Goal: Transaction & Acquisition: Purchase product/service

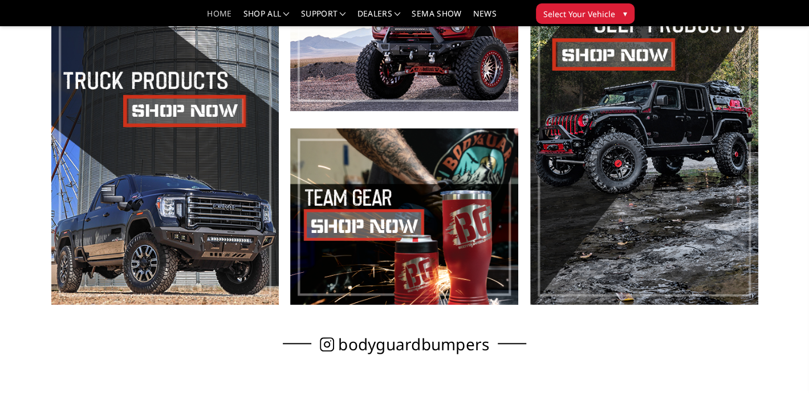
scroll to position [513, 0]
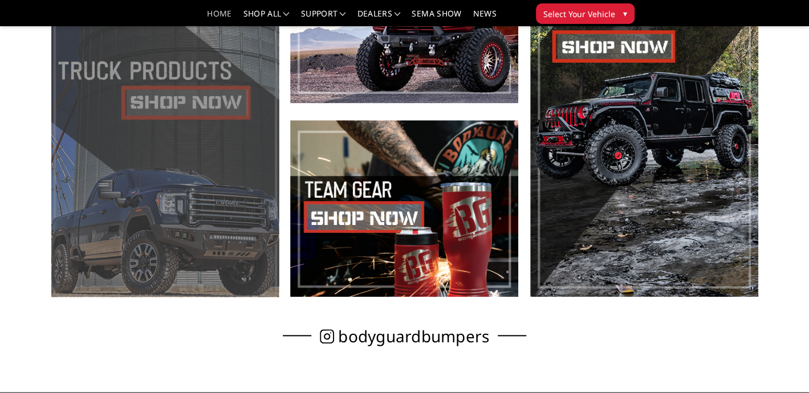
click at [183, 94] on span at bounding box center [165, 111] width 228 height 371
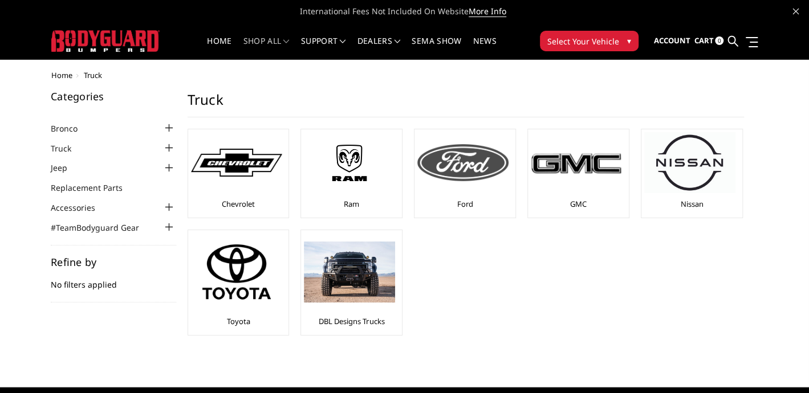
click at [454, 156] on img at bounding box center [462, 162] width 91 height 36
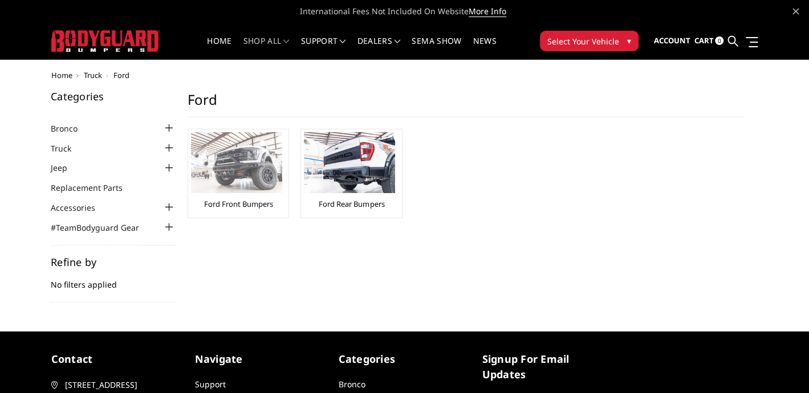
click at [231, 166] on img at bounding box center [236, 162] width 91 height 61
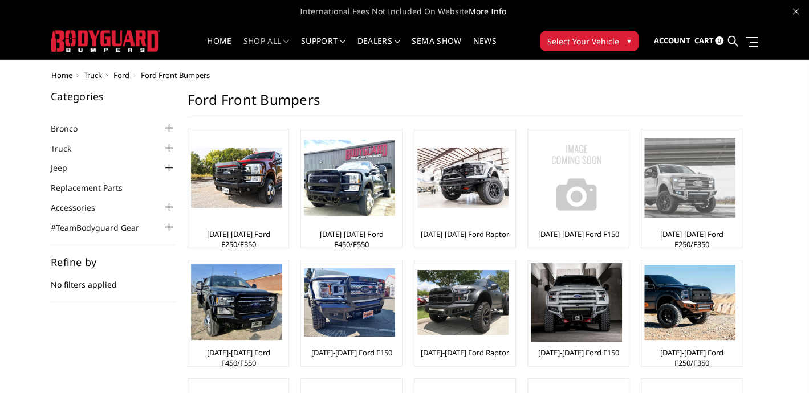
click at [672, 194] on img at bounding box center [689, 177] width 91 height 79
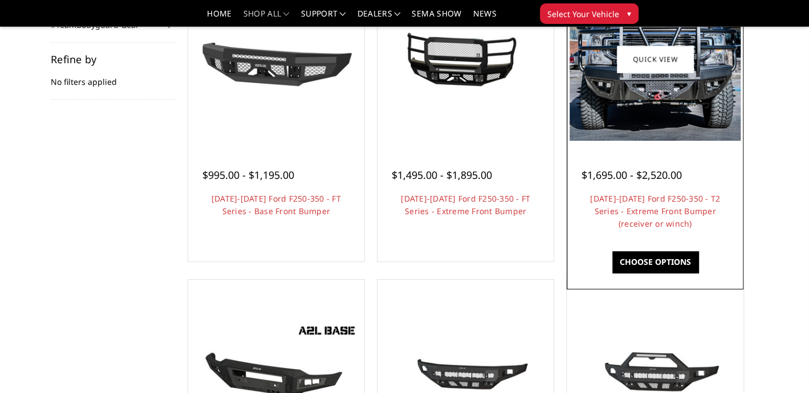
scroll to position [228, 0]
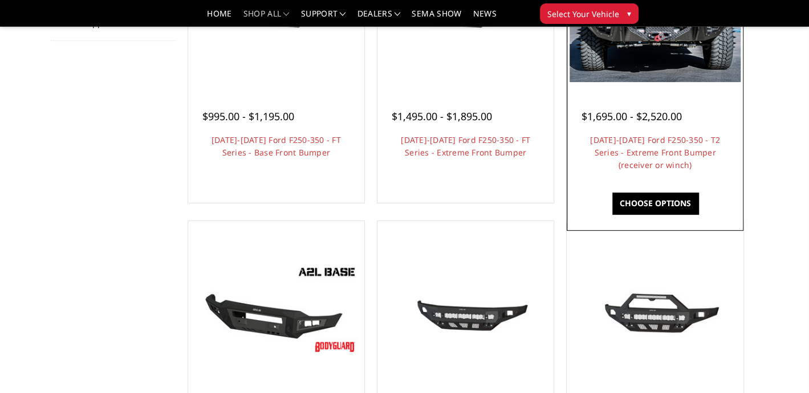
click at [635, 201] on link "Choose Options" at bounding box center [655, 204] width 86 height 22
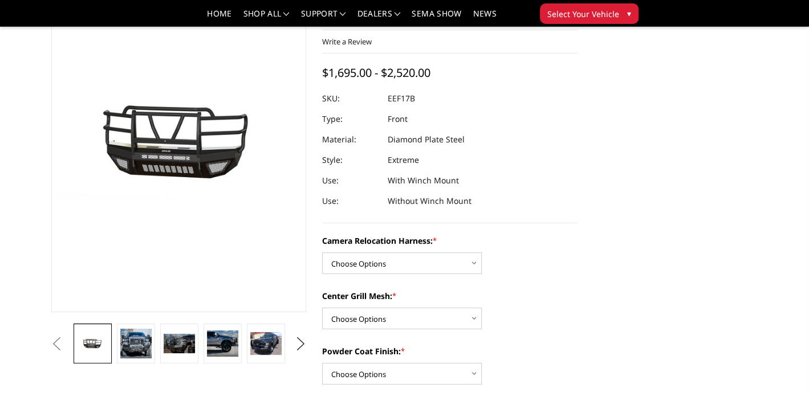
scroll to position [114, 0]
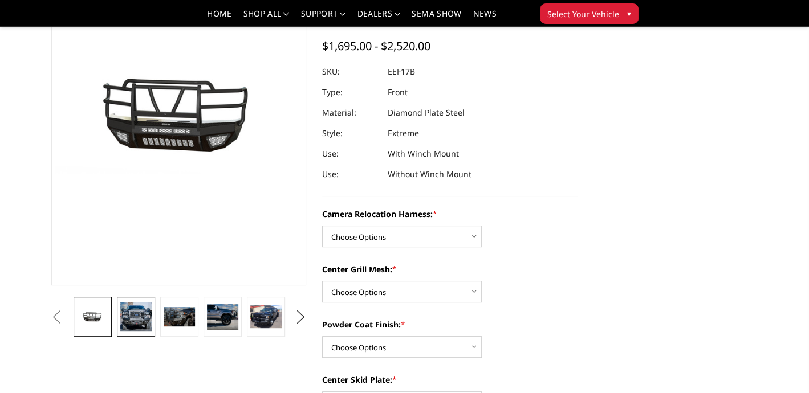
click at [132, 317] on img at bounding box center [135, 317] width 31 height 30
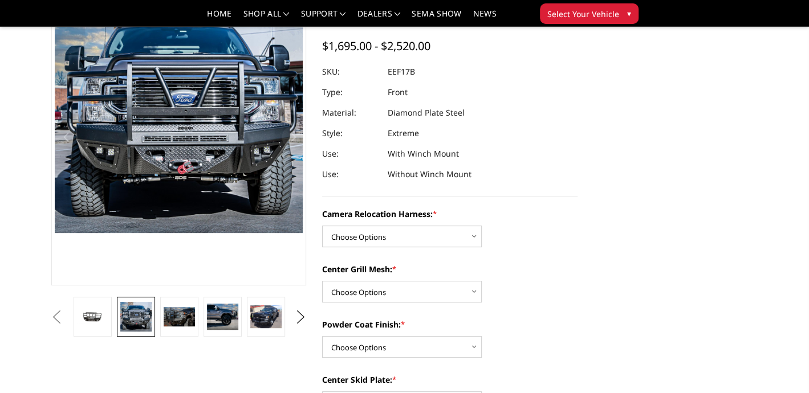
scroll to position [54, 0]
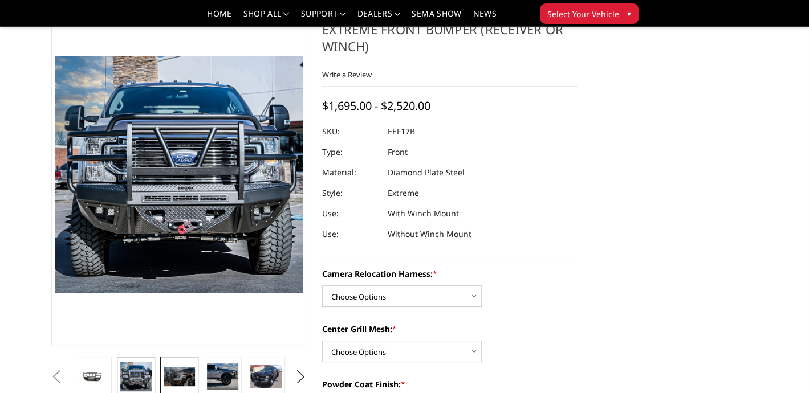
click at [172, 390] on link at bounding box center [179, 377] width 38 height 40
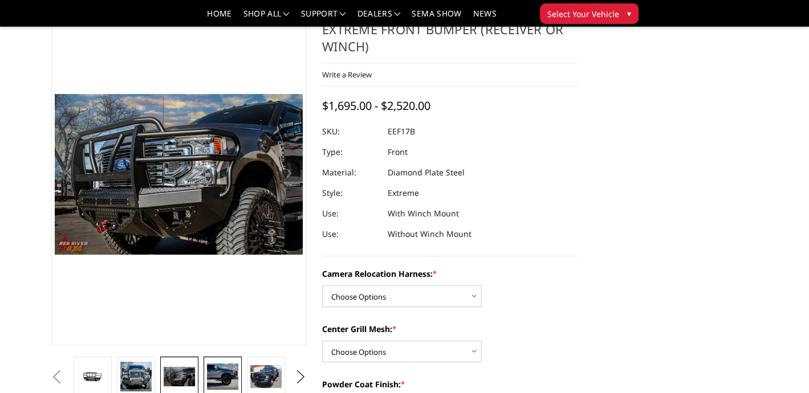
click at [226, 379] on img at bounding box center [222, 377] width 31 height 26
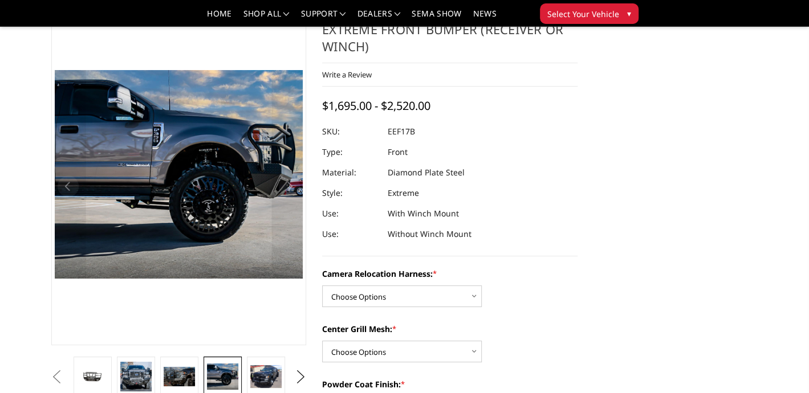
scroll to position [30, 0]
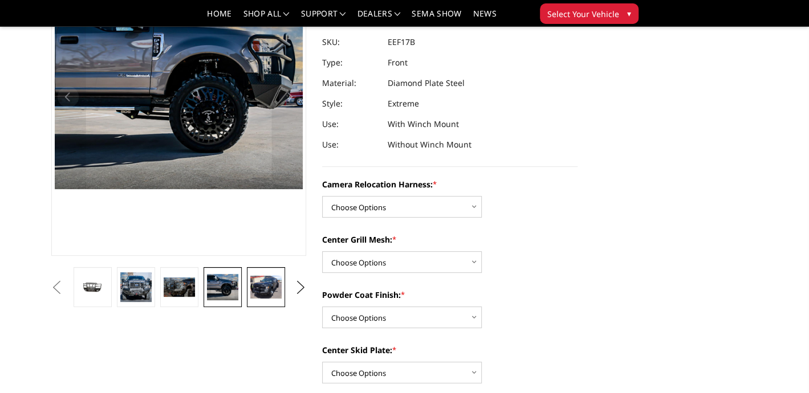
click at [267, 277] on img at bounding box center [265, 287] width 31 height 23
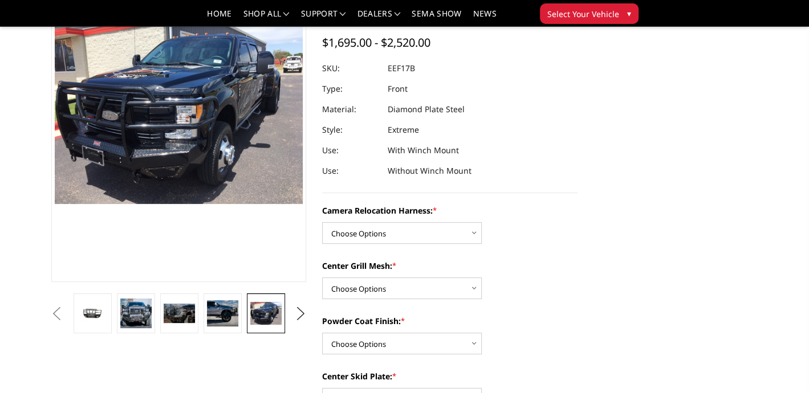
scroll to position [99, 0]
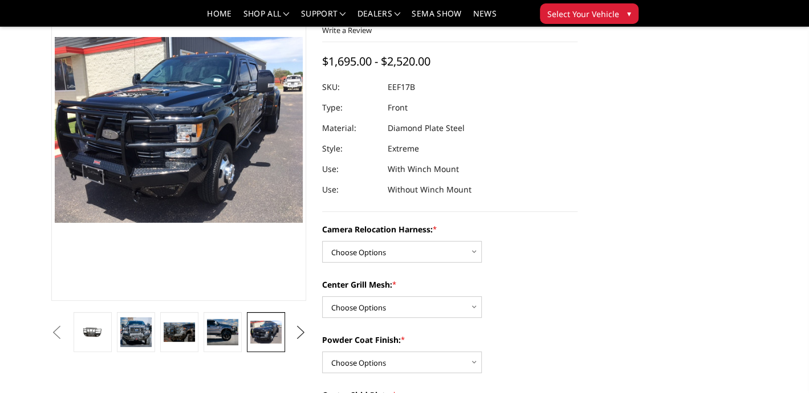
click at [296, 327] on button "Next" at bounding box center [300, 332] width 17 height 17
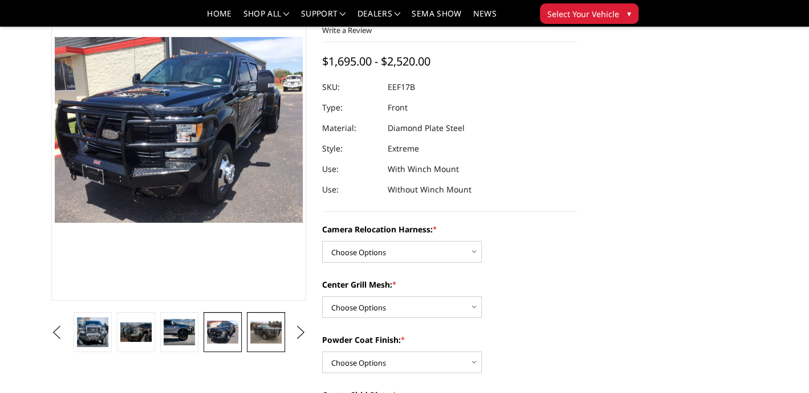
click at [266, 326] on img at bounding box center [265, 332] width 31 height 23
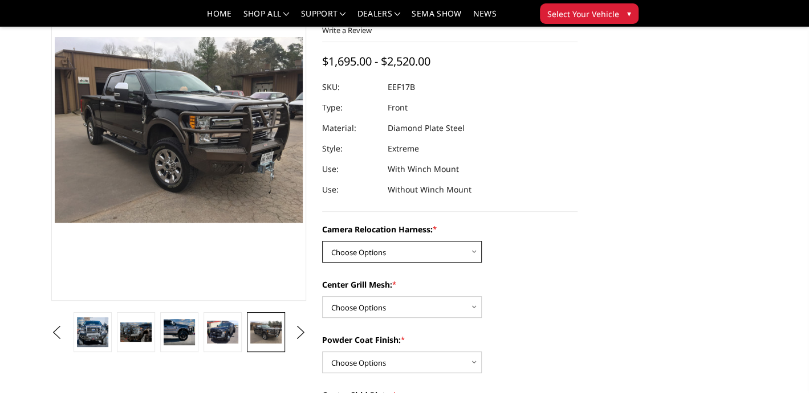
click at [353, 251] on select "Choose Options Without camera harness With camera harness" at bounding box center [402, 252] width 160 height 22
select select "3786"
click at [322, 241] on select "Choose Options Without camera harness With camera harness" at bounding box center [402, 252] width 160 height 22
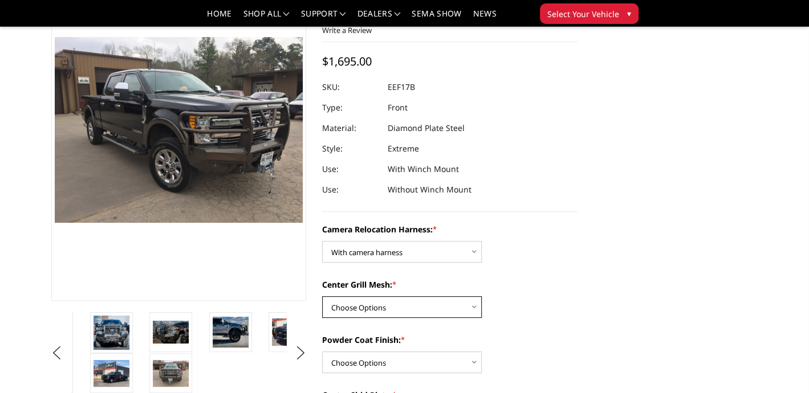
click at [378, 305] on select "Choose Options Without expanded metal With expanded metal" at bounding box center [402, 307] width 160 height 22
select select "3784"
click at [322, 296] on select "Choose Options Without expanded metal With expanded metal" at bounding box center [402, 307] width 160 height 22
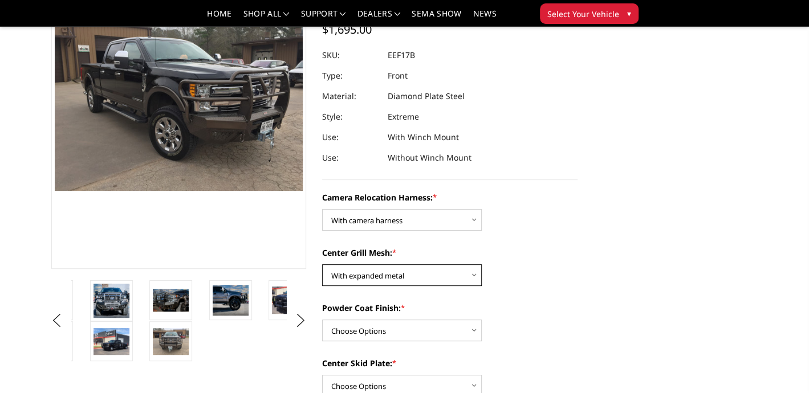
scroll to position [156, 0]
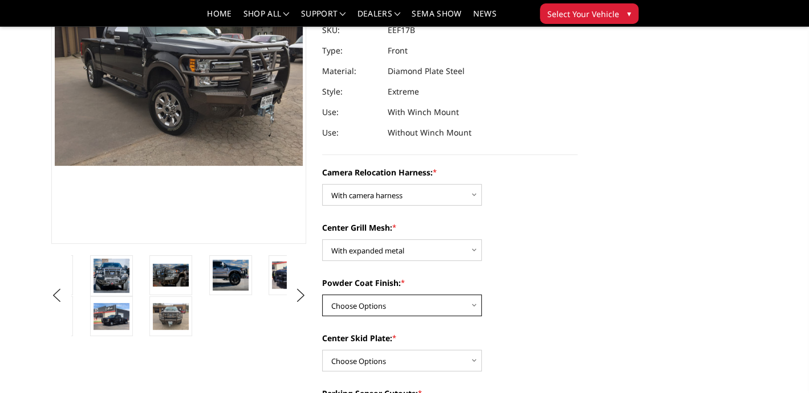
click at [365, 304] on select "Choose Options Textured Black Powder Coat Gloss Black Powder Coat Bare Metal" at bounding box center [402, 306] width 160 height 22
select select "3783"
click at [322, 295] on select "Choose Options Textured Black Powder Coat Gloss Black Powder Coat Bare Metal" at bounding box center [402, 306] width 160 height 22
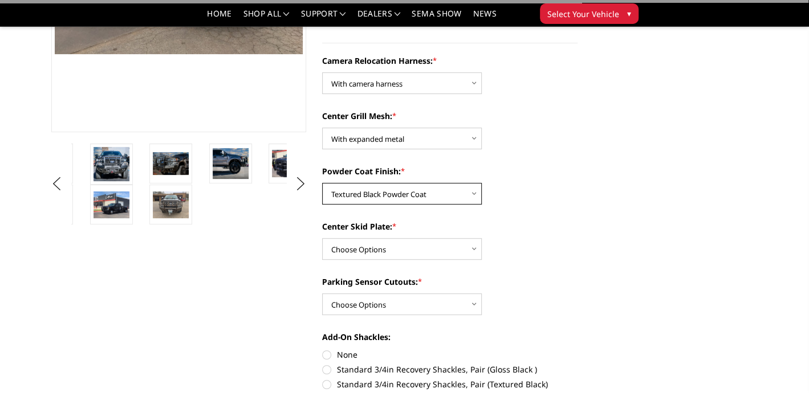
scroll to position [270, 0]
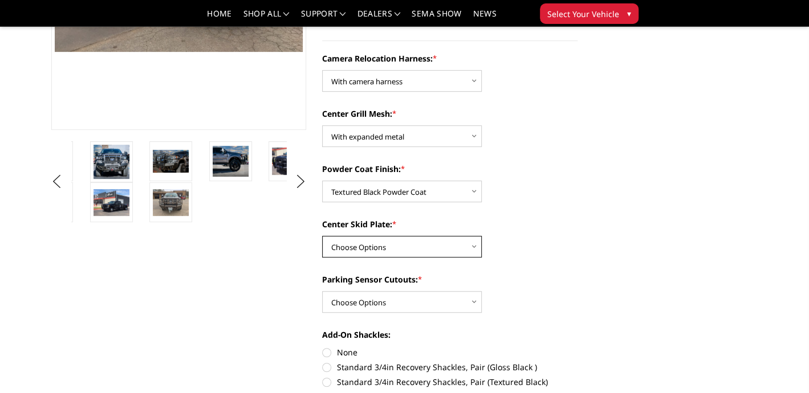
click at [373, 244] on select "Choose Options Winch Mount Skid Plate Standard Skid Plate (included) 2" Receive…" at bounding box center [402, 247] width 160 height 22
select select "3778"
click at [322, 236] on select "Choose Options Winch Mount Skid Plate Standard Skid Plate (included) 2" Receive…" at bounding box center [402, 247] width 160 height 22
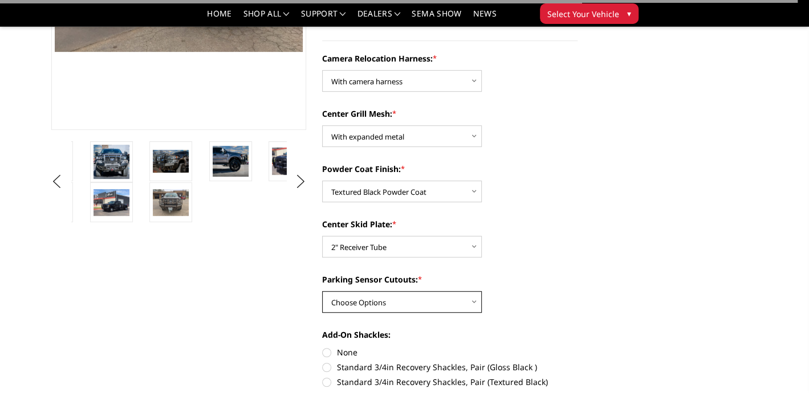
click at [380, 299] on select "Choose Options No - Without Parking Sensor Cutouts" at bounding box center [402, 302] width 160 height 22
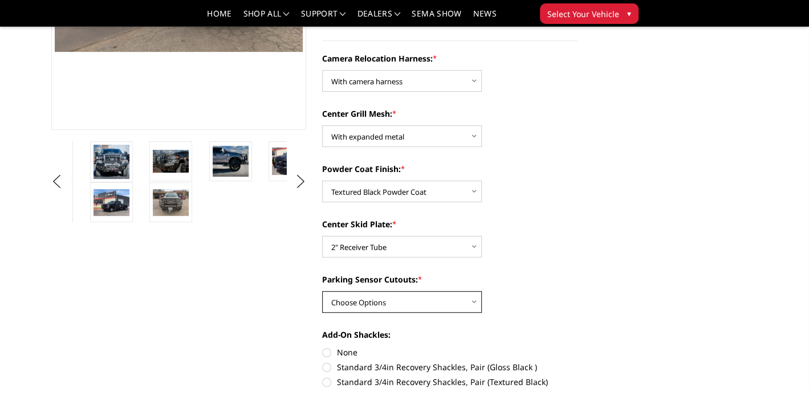
select select "3777"
click at [322, 291] on select "Choose Options No - Without Parking Sensor Cutouts" at bounding box center [402, 302] width 160 height 22
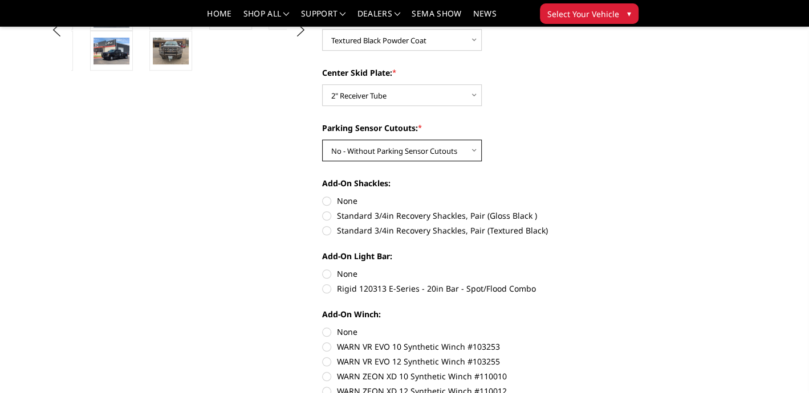
scroll to position [440, 0]
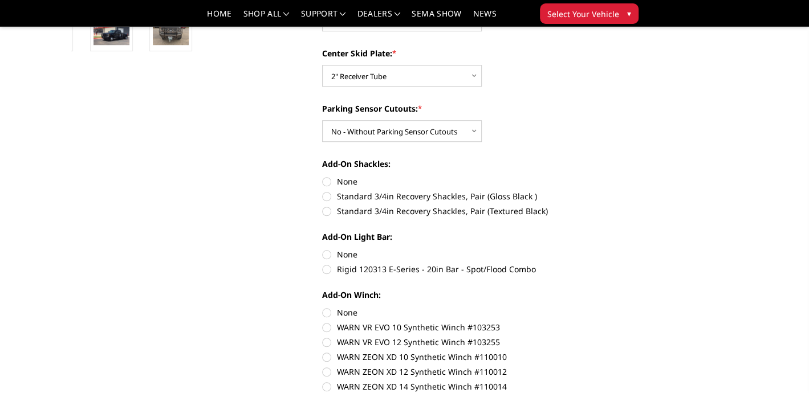
click at [330, 209] on label "Standard 3/4in Recovery Shackles, Pair (Textured Black)" at bounding box center [449, 211] width 255 height 12
click at [577, 191] on input "Standard 3/4in Recovery Shackles, Pair (Textured Black)" at bounding box center [577, 190] width 1 height 1
radio input "true"
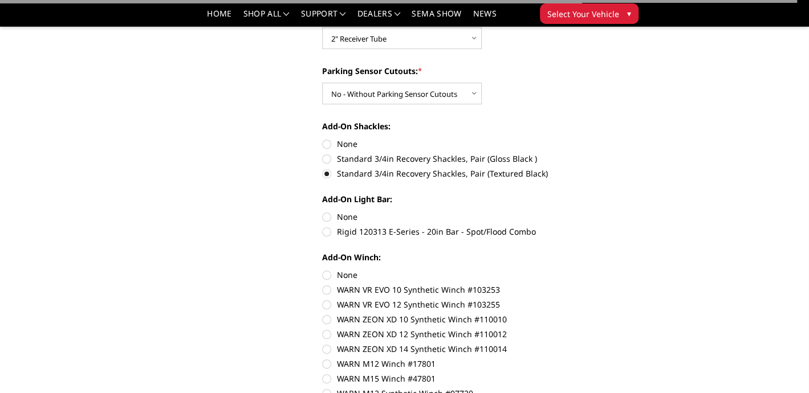
scroll to position [497, 0]
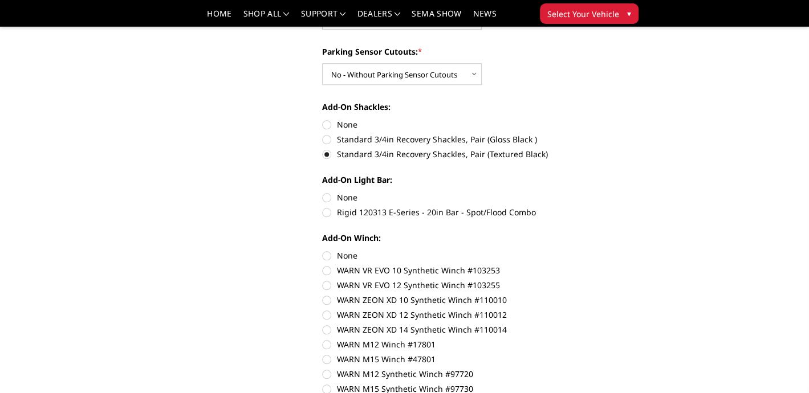
click at [323, 197] on label "None" at bounding box center [449, 197] width 255 height 12
click at [322, 192] on input "None" at bounding box center [322, 191] width 1 height 1
radio input "true"
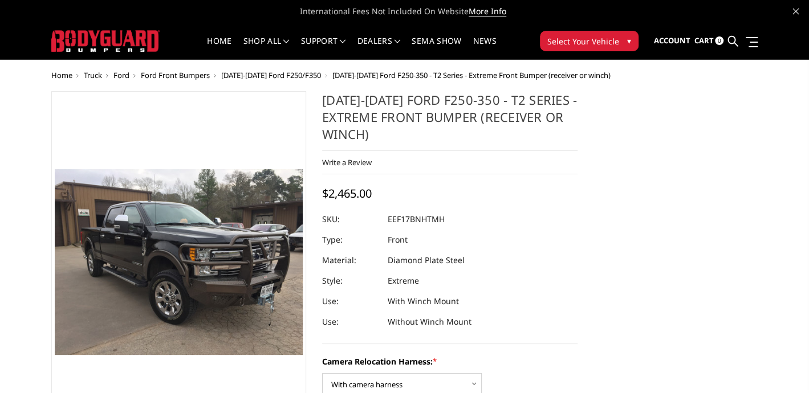
scroll to position [114, 0]
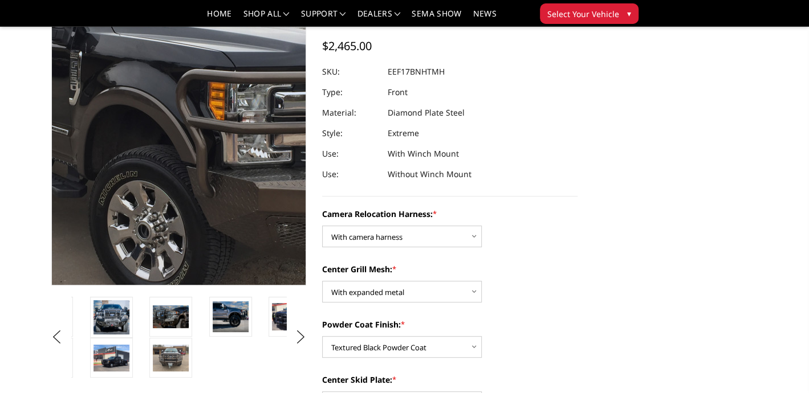
click at [179, 108] on img at bounding box center [177, 123] width 729 height 547
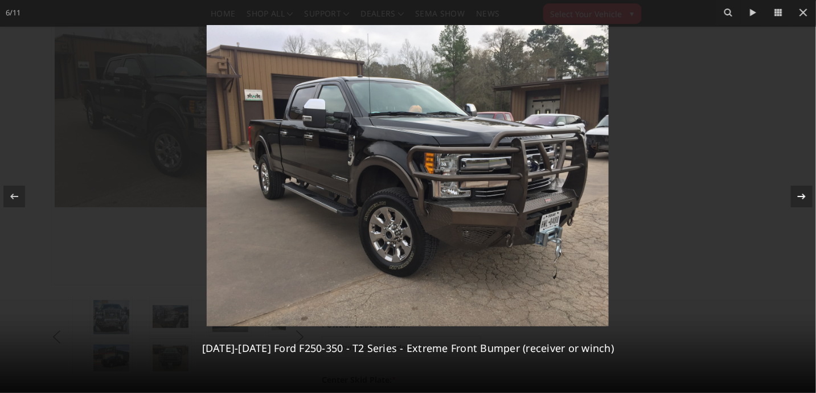
click at [808, 195] on icon at bounding box center [802, 197] width 14 height 14
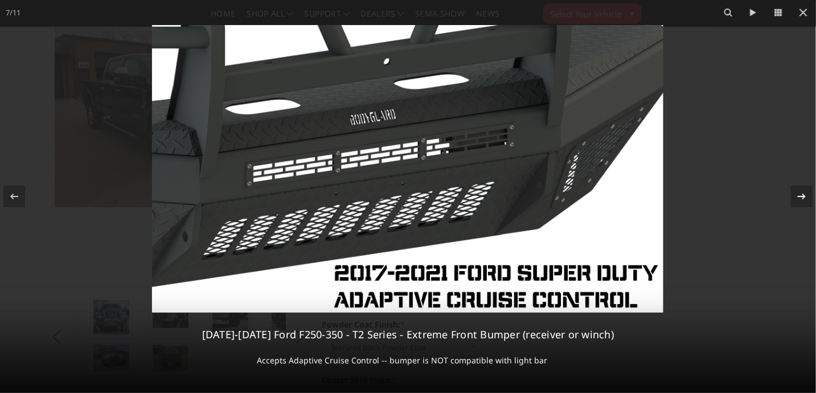
click at [808, 195] on div "7 / 11 2017-2022 Ford F250-350 - T2 Series - Extreme Front Bumper (receiver or …" at bounding box center [408, 196] width 816 height 393
click at [805, 200] on icon at bounding box center [802, 197] width 14 height 14
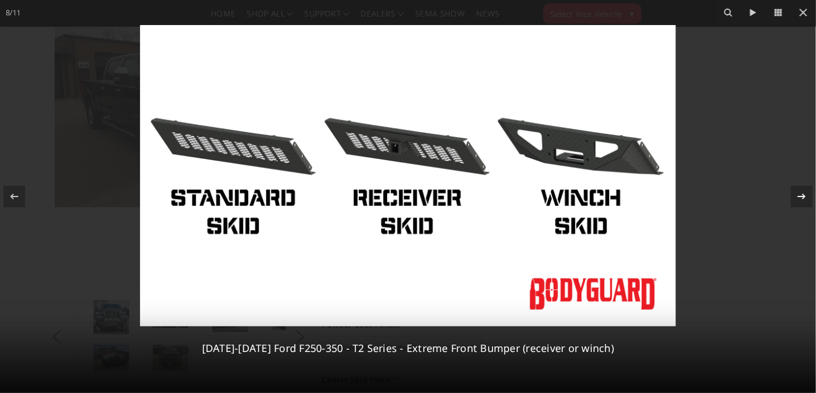
click at [805, 200] on div "8 / 11 2017-2022 Ford F250-350 - T2 Series - Extreme Front Bumper (receiver or …" at bounding box center [408, 196] width 816 height 393
click at [805, 200] on icon at bounding box center [802, 197] width 14 height 14
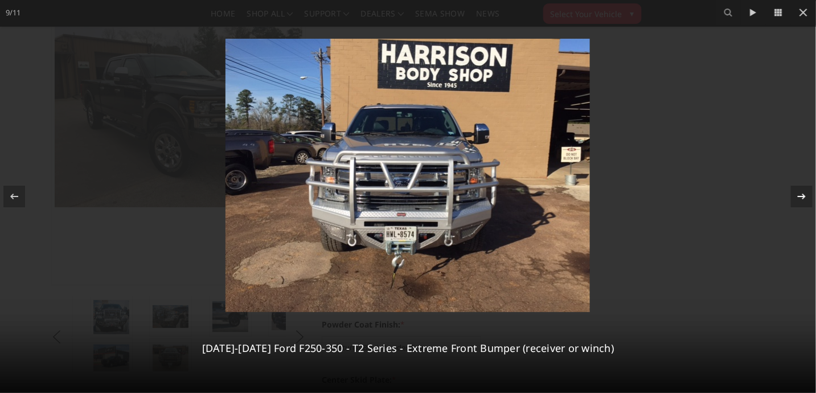
click at [805, 200] on icon at bounding box center [802, 197] width 14 height 14
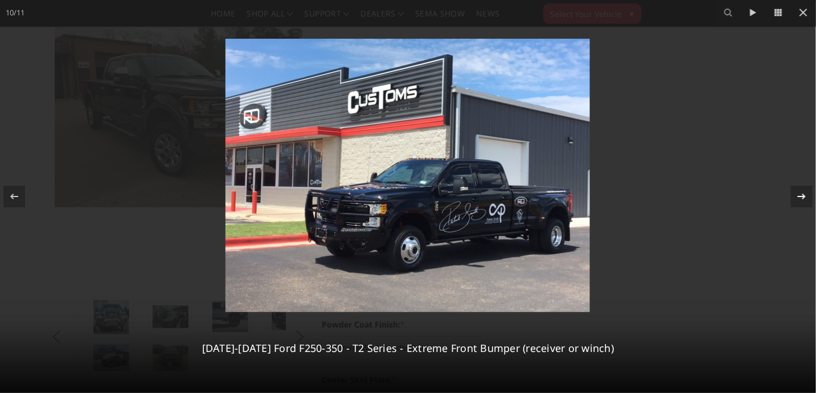
click at [805, 200] on icon at bounding box center [802, 197] width 14 height 14
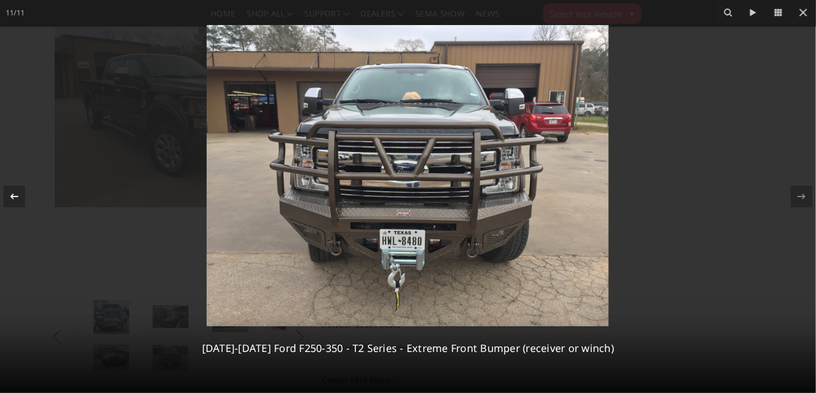
click at [2, 206] on button at bounding box center [20, 196] width 40 height 57
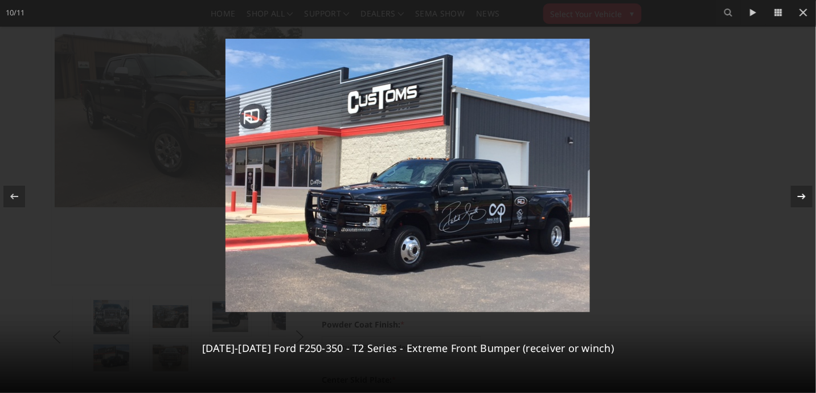
click at [806, 198] on icon at bounding box center [802, 197] width 14 height 14
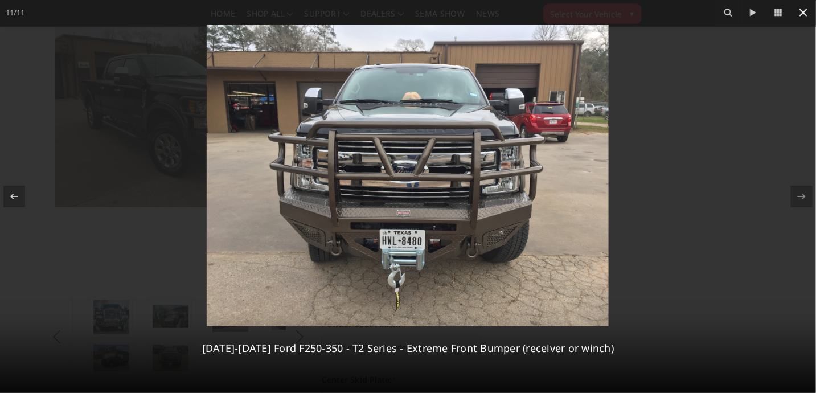
click at [802, 10] on icon at bounding box center [804, 13] width 8 height 8
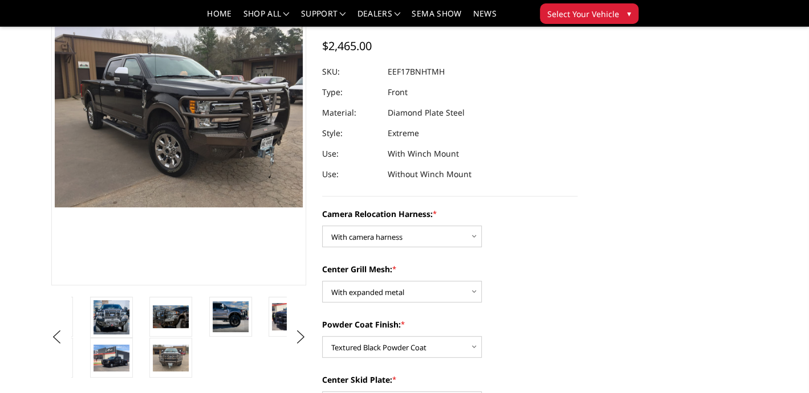
scroll to position [0, 0]
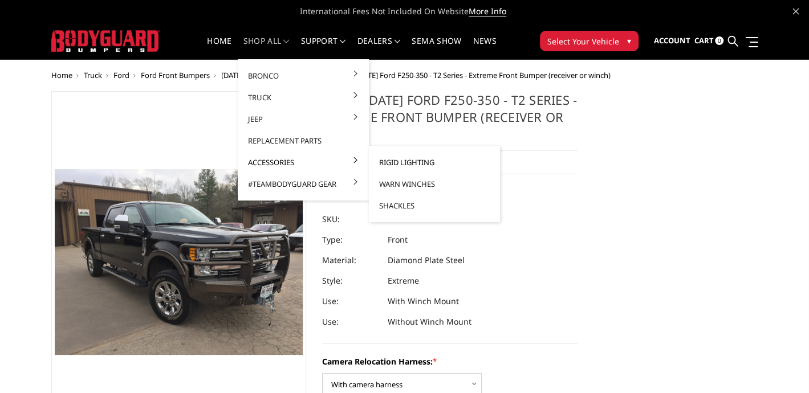
click at [394, 166] on link "Rigid Lighting" at bounding box center [434, 163] width 122 height 22
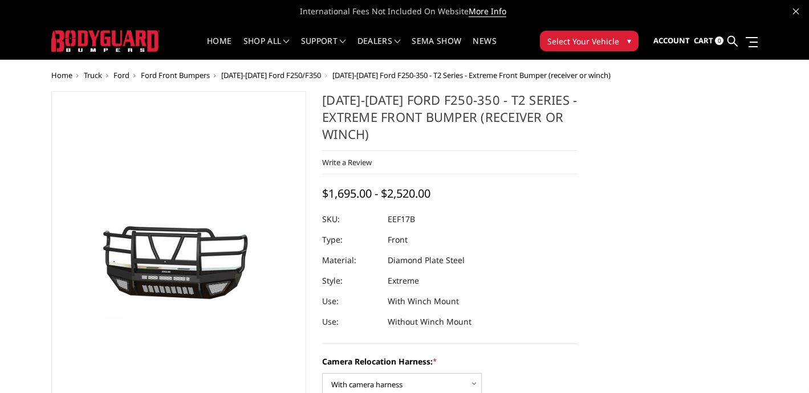
select select "3786"
select select "3784"
select select "3783"
select select "3778"
select select "3777"
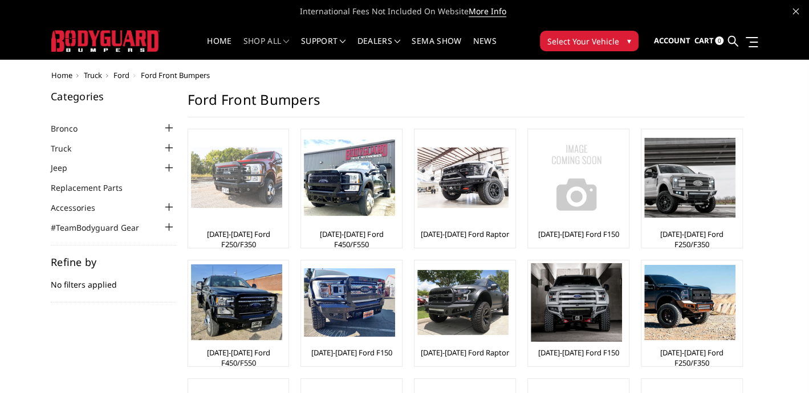
click at [253, 198] on img at bounding box center [236, 178] width 91 height 61
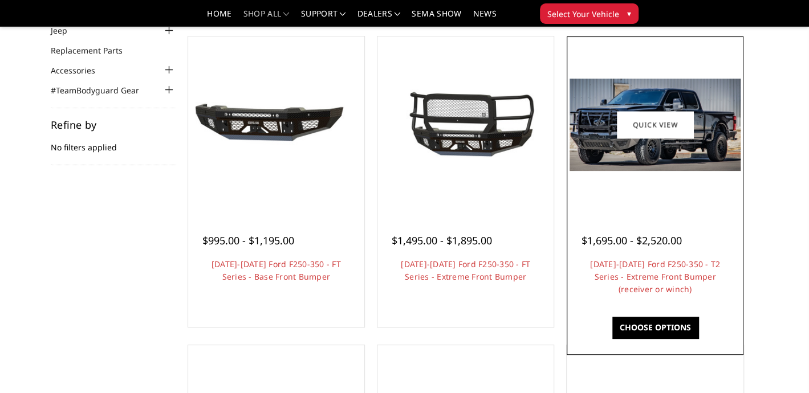
scroll to position [57, 0]
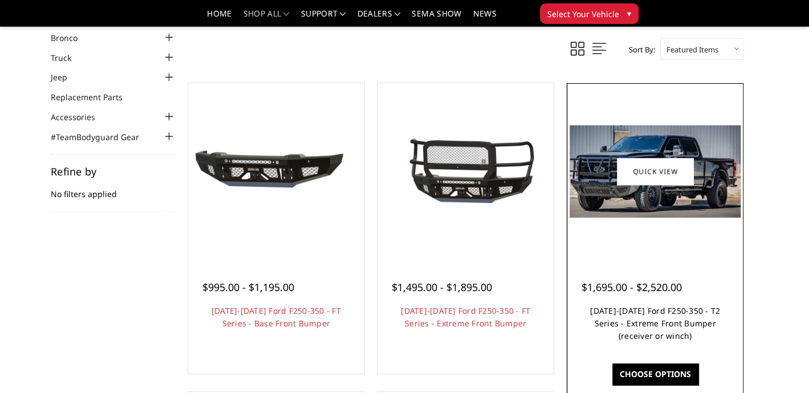
click at [653, 329] on link "[DATE]-[DATE] Ford F250-350 - T2 Series - Extreme Front Bumper (receiver or win…" at bounding box center [655, 323] width 130 height 36
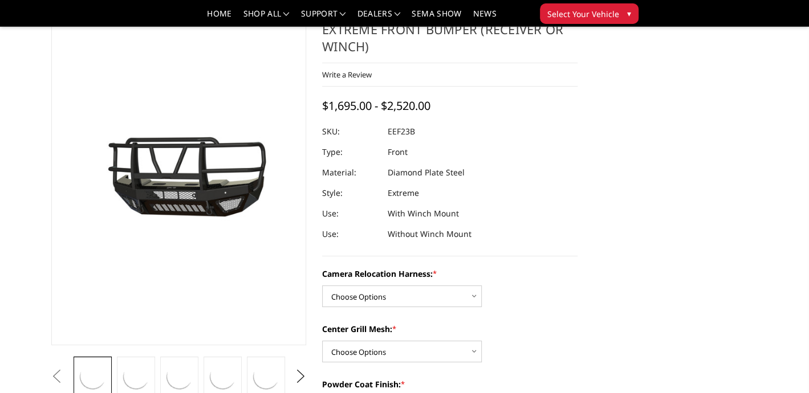
scroll to position [171, 0]
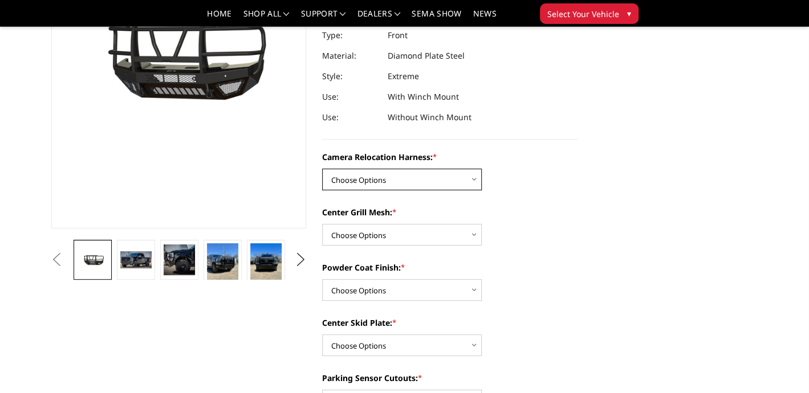
click at [386, 172] on select "Choose Options Without camera harness With camera harness" at bounding box center [402, 180] width 160 height 22
select select "3753"
click at [322, 169] on select "Choose Options Without camera harness With camera harness" at bounding box center [402, 180] width 160 height 22
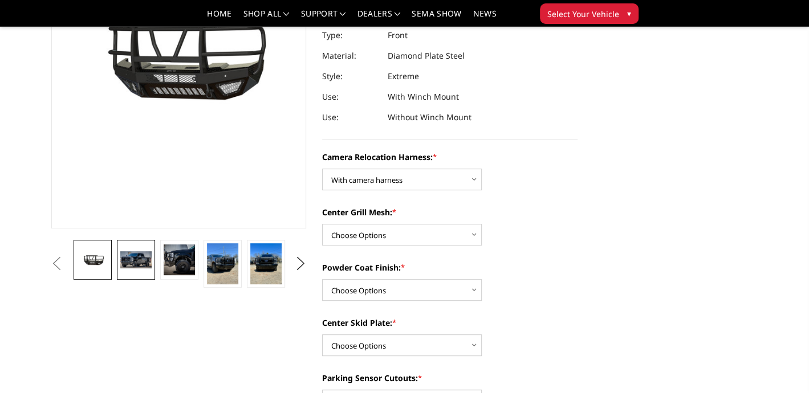
click at [136, 264] on img at bounding box center [135, 259] width 31 height 17
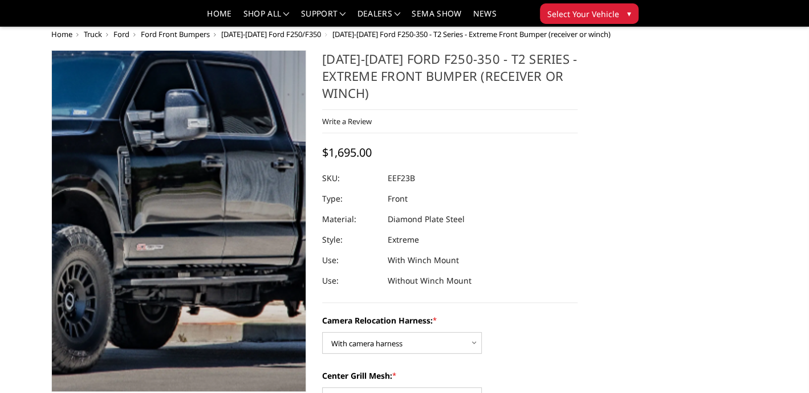
scroll to position [2, 0]
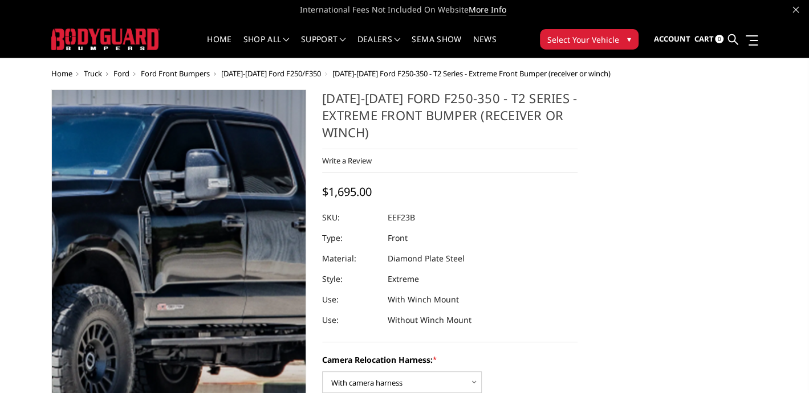
click at [216, 226] on img at bounding box center [109, 261] width 729 height 395
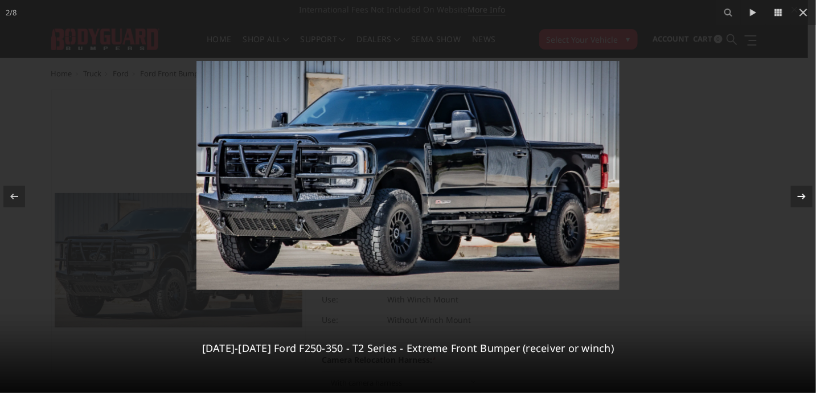
click at [807, 191] on icon at bounding box center [802, 197] width 14 height 14
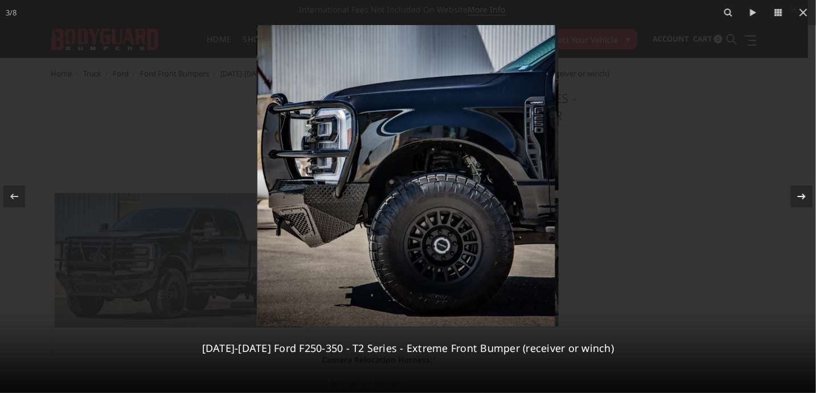
click at [806, 191] on icon at bounding box center [802, 197] width 14 height 14
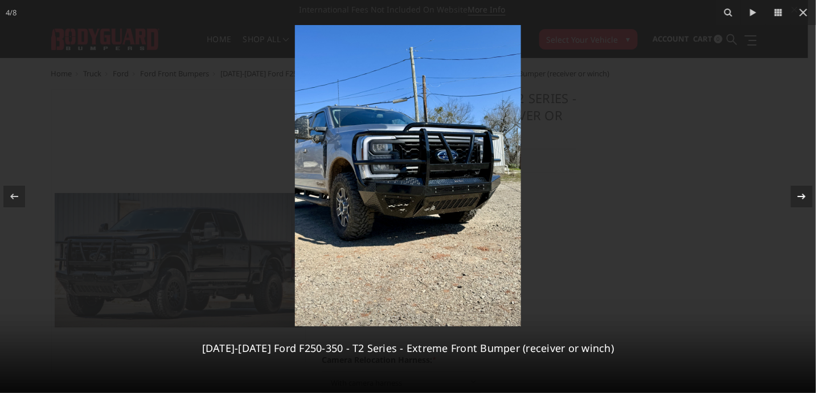
click at [806, 191] on icon at bounding box center [802, 197] width 14 height 14
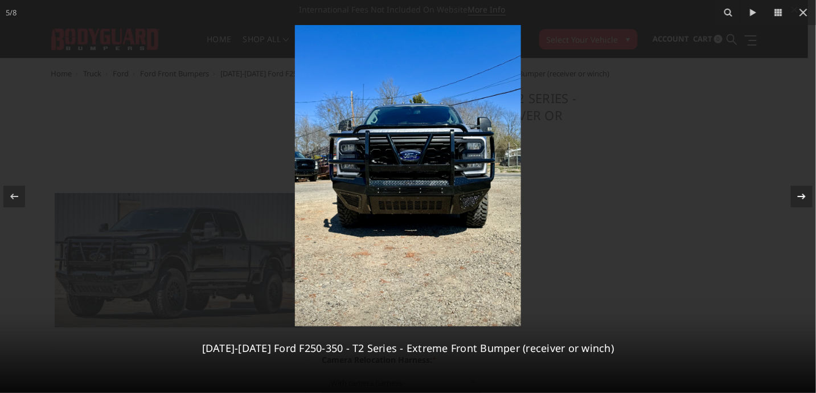
click at [806, 191] on icon at bounding box center [802, 197] width 14 height 14
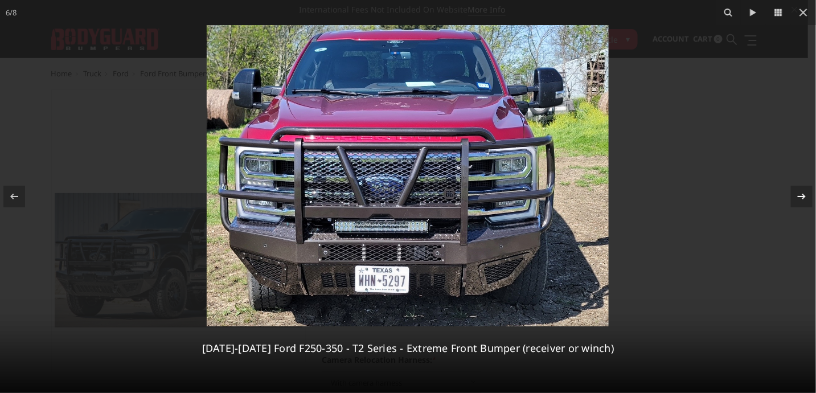
click at [806, 191] on icon at bounding box center [802, 197] width 14 height 14
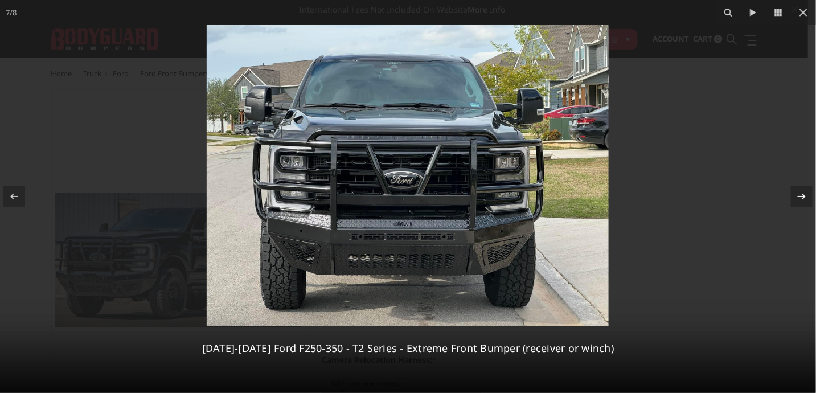
click at [806, 191] on icon at bounding box center [802, 197] width 14 height 14
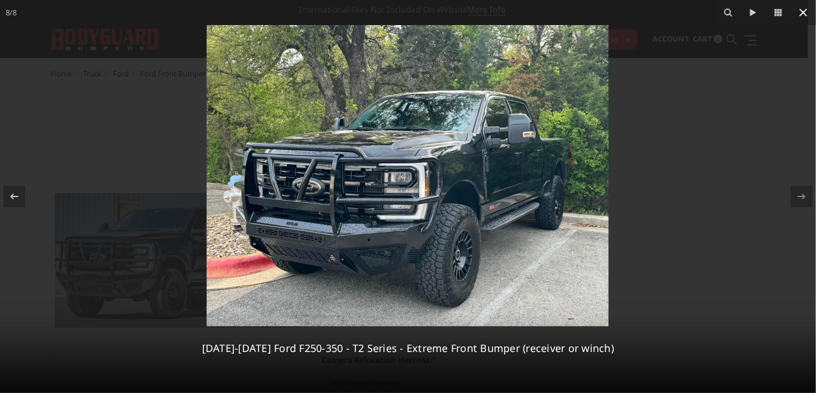
click at [807, 13] on icon at bounding box center [804, 13] width 14 height 14
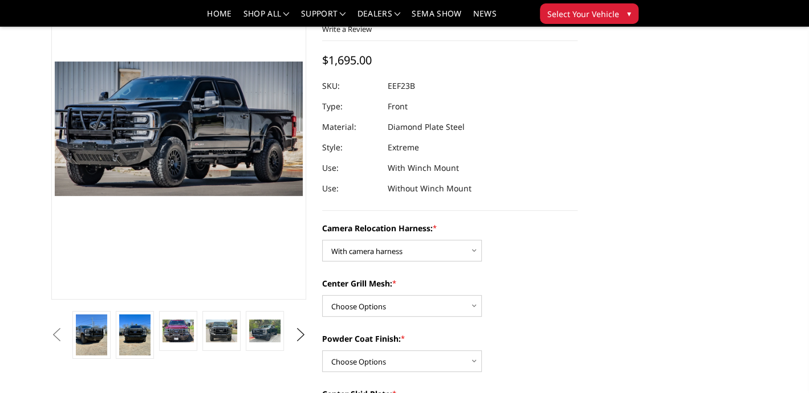
scroll to position [173, 0]
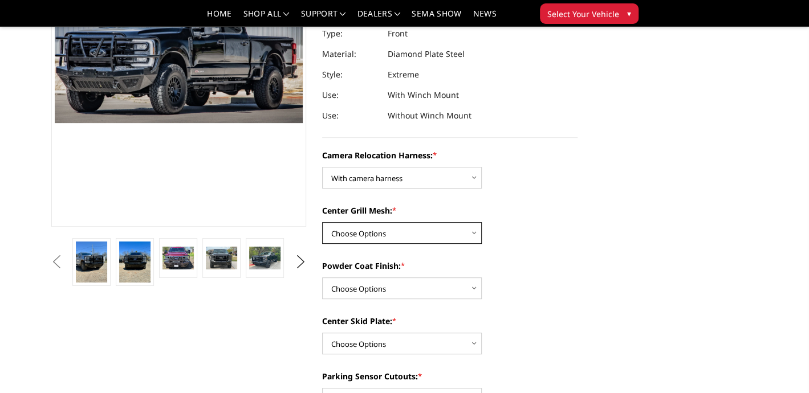
click at [447, 238] on select "Choose Options Without expanded metal With expanded metal" at bounding box center [402, 233] width 160 height 22
select select "3751"
click at [322, 222] on select "Choose Options Without expanded metal With expanded metal" at bounding box center [402, 233] width 160 height 22
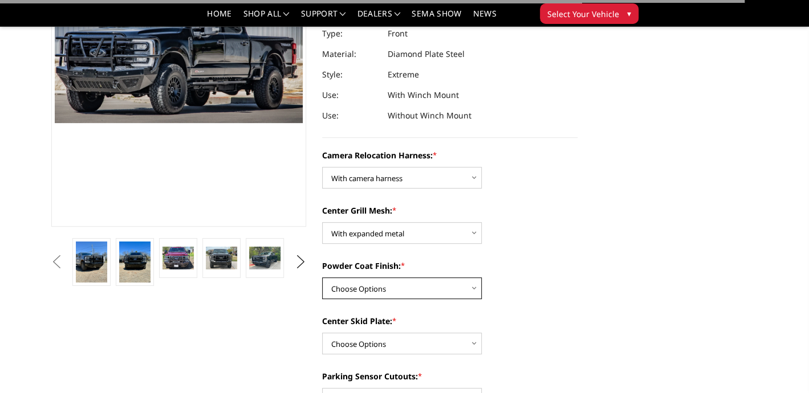
click at [425, 291] on select "Choose Options Textured Black Powder Coat Gloss Black Powder Coat Bare Metal" at bounding box center [402, 288] width 160 height 22
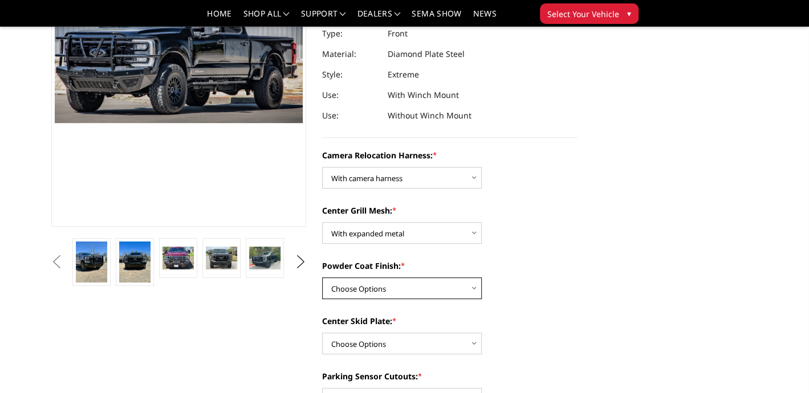
select select "3750"
click at [322, 277] on select "Choose Options Textured Black Powder Coat Gloss Black Powder Coat Bare Metal" at bounding box center [402, 288] width 160 height 22
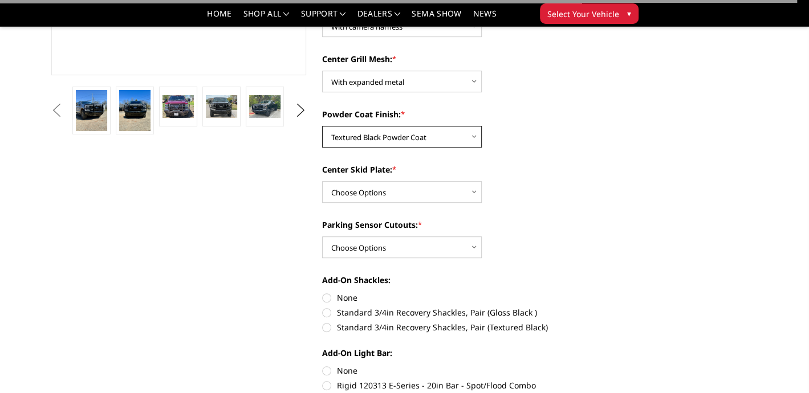
scroll to position [344, 0]
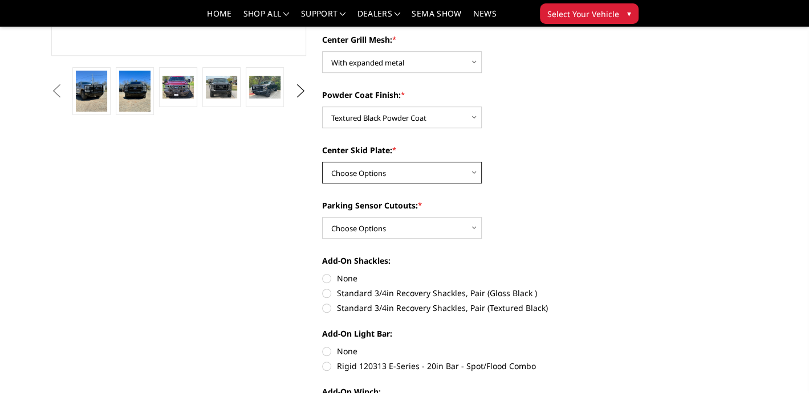
click at [402, 178] on select "Choose Options Winch Mount Skid Plate Standard Skid Plate (included) 2" Receive…" at bounding box center [402, 173] width 160 height 22
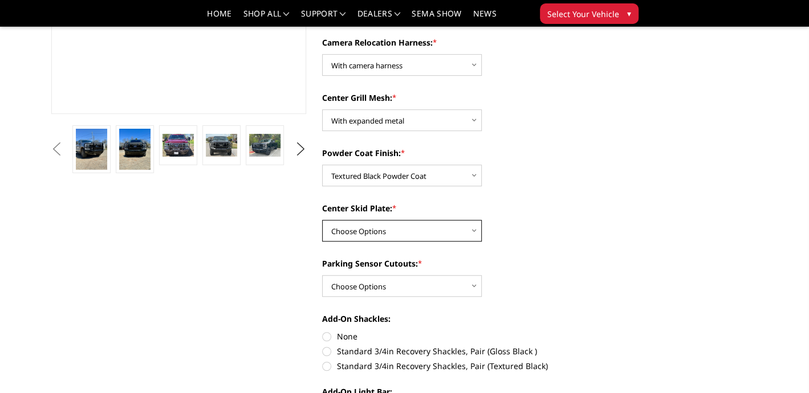
scroll to position [399, 0]
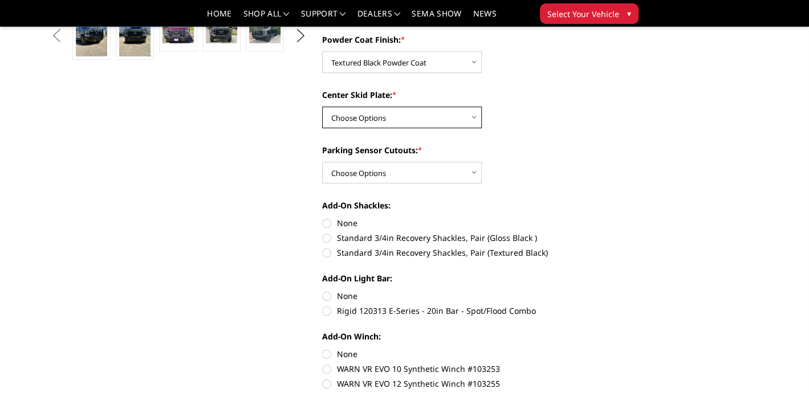
click at [395, 113] on select "Choose Options Winch Mount Skid Plate Standard Skid Plate (included) 2" Receive…" at bounding box center [402, 118] width 160 height 22
select select "3746"
click at [322, 107] on select "Choose Options Winch Mount Skid Plate Standard Skid Plate (included) 2" Receive…" at bounding box center [402, 118] width 160 height 22
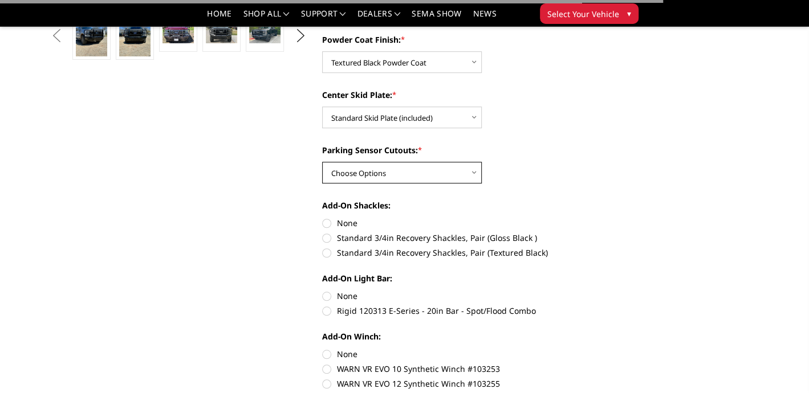
click at [407, 169] on select "Choose Options Yes - With Parking Sensor Cutouts" at bounding box center [402, 173] width 160 height 22
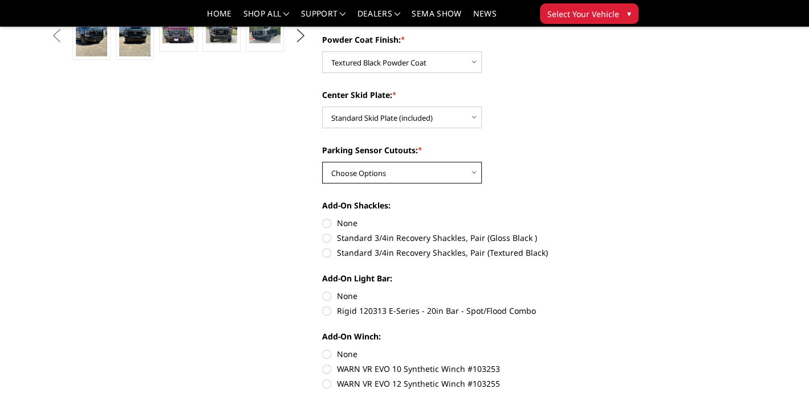
select select "3744"
click at [322, 162] on select "Choose Options Yes - With Parking Sensor Cutouts" at bounding box center [402, 173] width 160 height 22
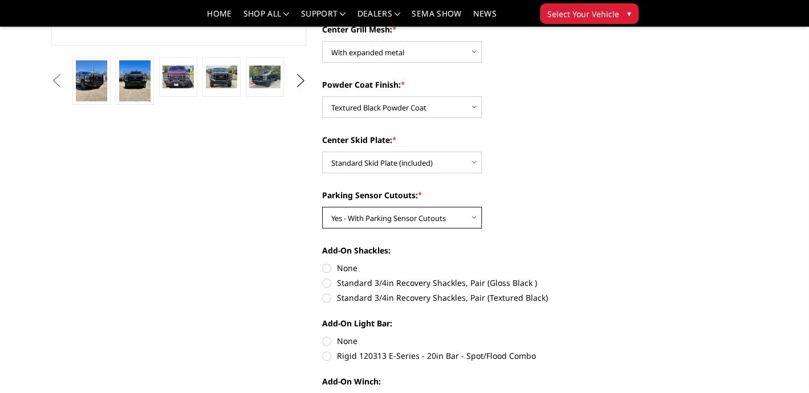
scroll to position [456, 0]
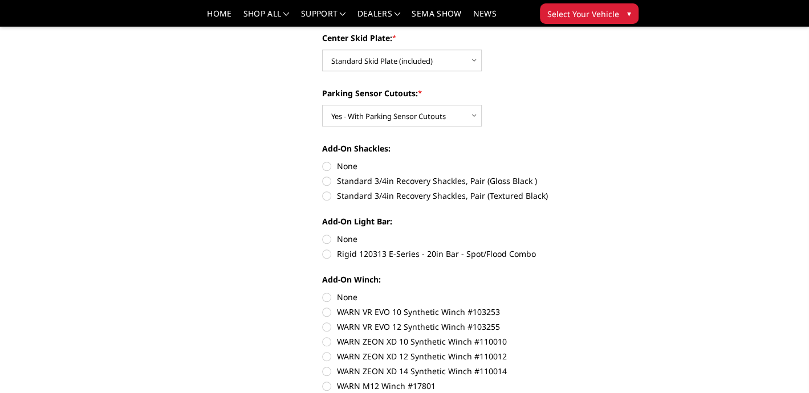
click at [326, 165] on label "None" at bounding box center [449, 166] width 255 height 12
click at [322, 161] on input "None" at bounding box center [322, 160] width 1 height 1
radio input "true"
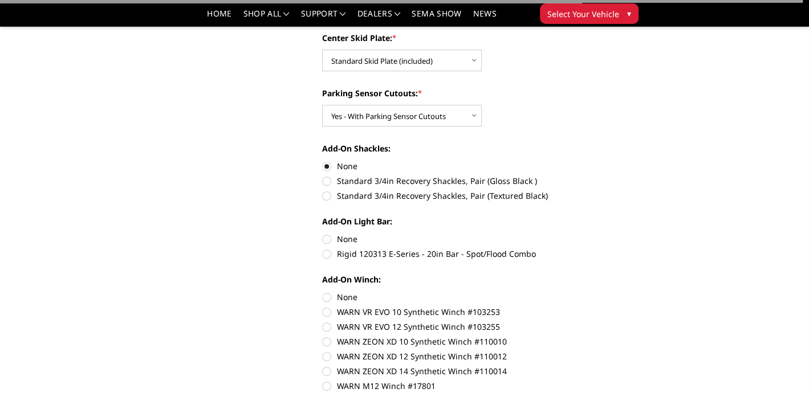
click at [325, 237] on label "None" at bounding box center [449, 239] width 255 height 12
click at [322, 234] on input "None" at bounding box center [322, 233] width 1 height 1
radio input "true"
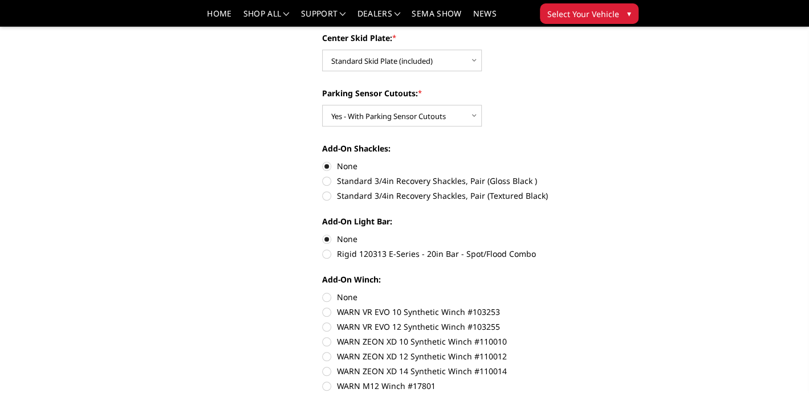
drag, startPoint x: 326, startPoint y: 297, endPoint x: 444, endPoint y: 280, distance: 119.7
click at [326, 295] on label "None" at bounding box center [449, 297] width 255 height 12
click at [322, 292] on input "None" at bounding box center [322, 291] width 1 height 1
radio input "true"
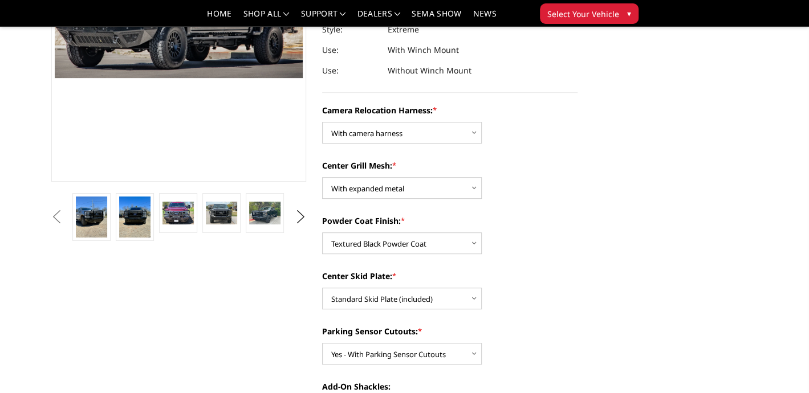
scroll to position [342, 0]
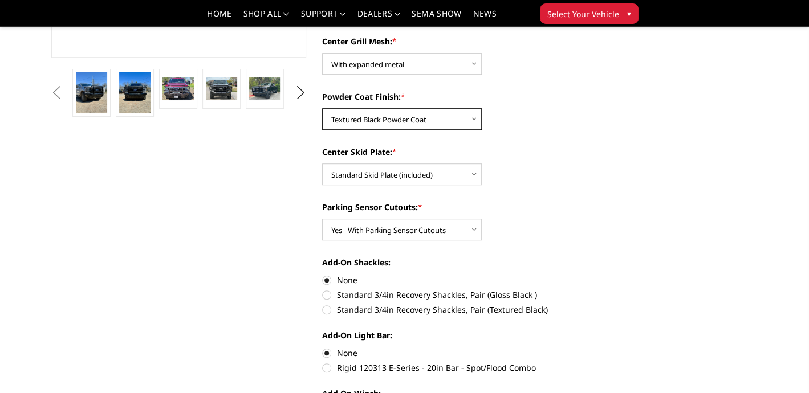
click at [406, 116] on select "Choose Options Textured Black Powder Coat Gloss Black Powder Coat Bare Metal" at bounding box center [402, 119] width 160 height 22
select select "3748"
click at [322, 108] on select "Choose Options Textured Black Powder Coat Gloss Black Powder Coat Bare Metal" at bounding box center [402, 119] width 160 height 22
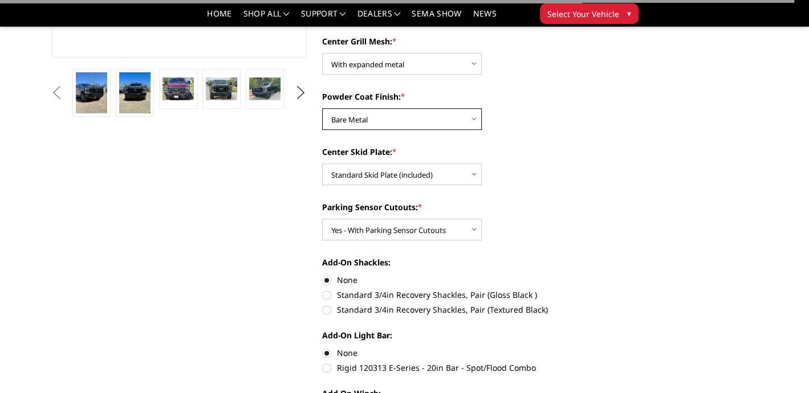
scroll to position [57, 0]
